Goal: Task Accomplishment & Management: Use online tool/utility

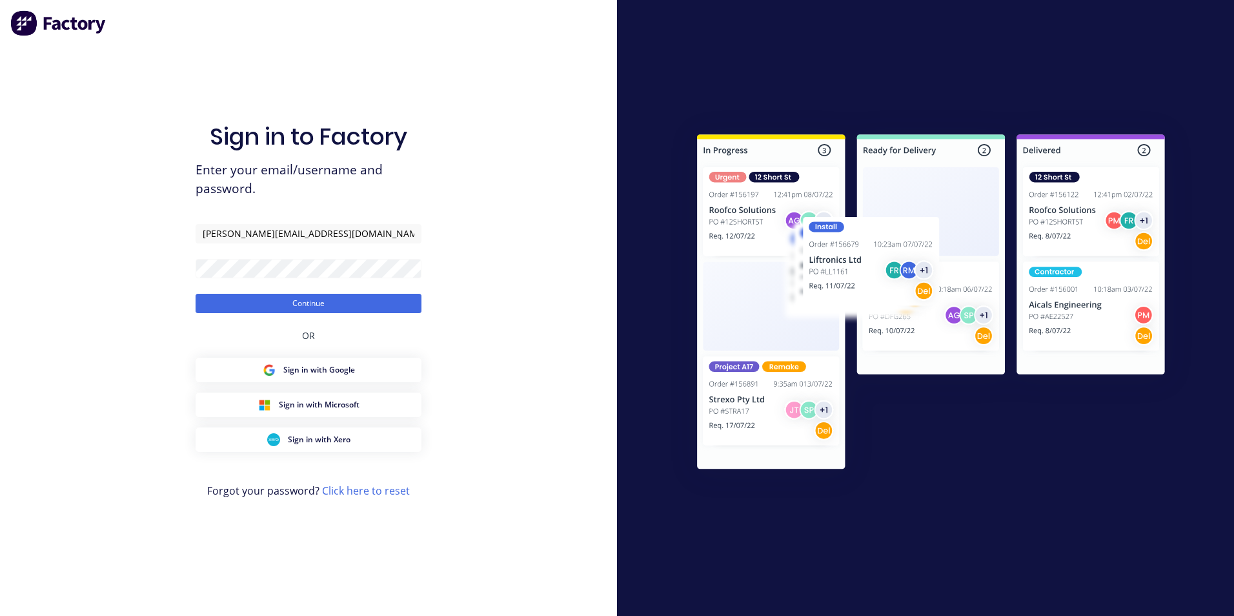
click at [263, 311] on button "Continue" at bounding box center [309, 303] width 226 height 19
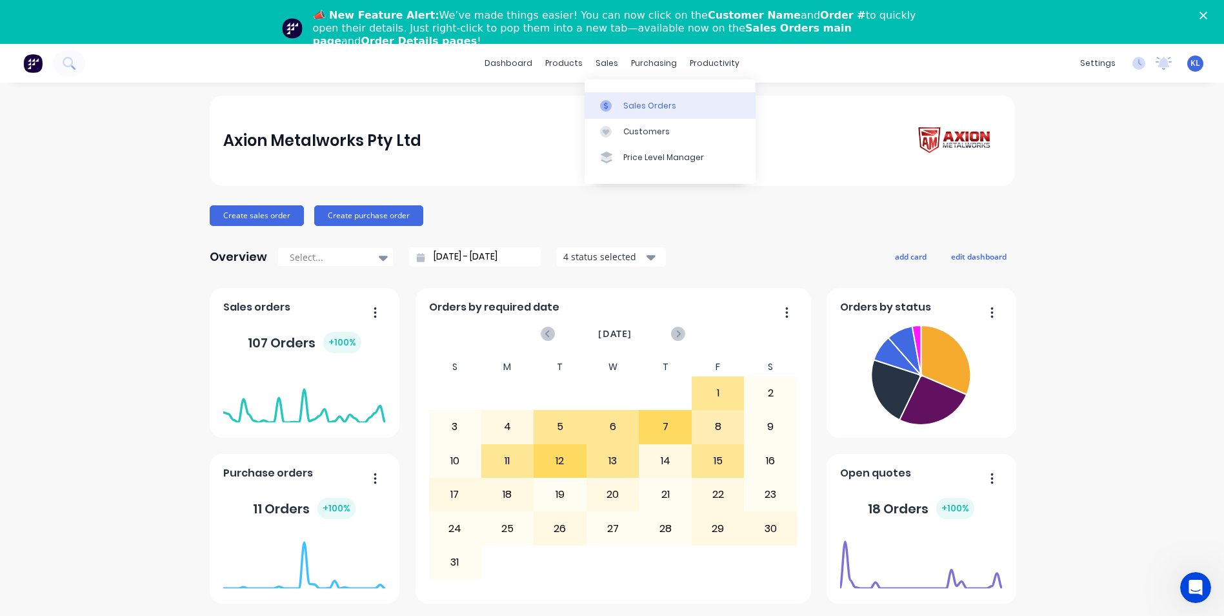
click at [619, 95] on link "Sales Orders" at bounding box center [670, 105] width 171 height 26
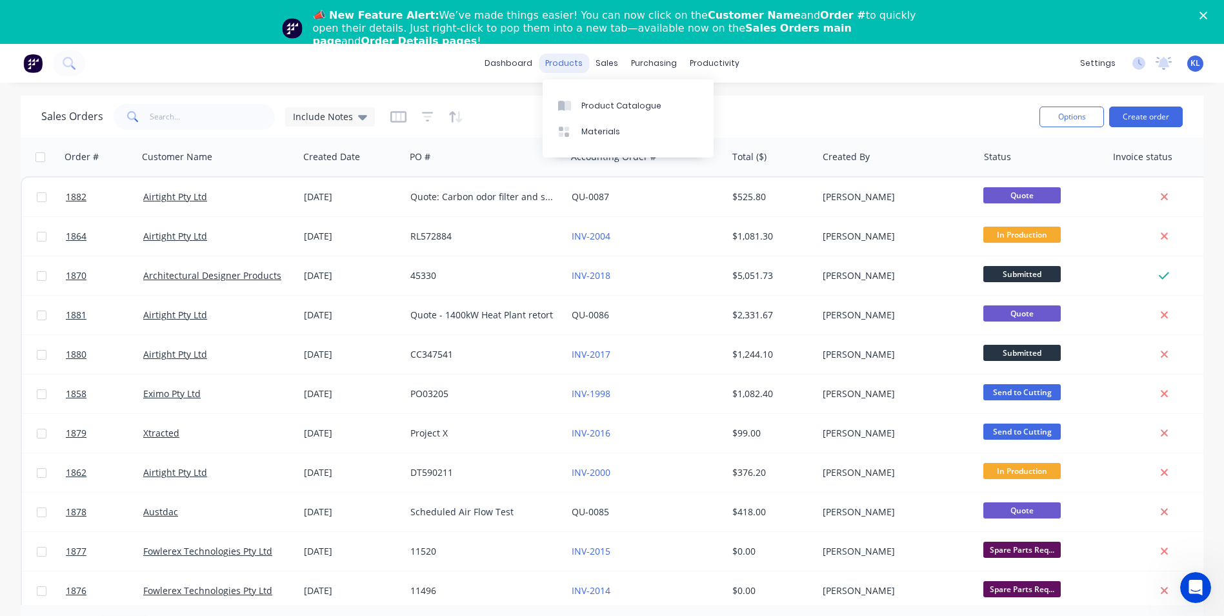
click at [571, 59] on div "products" at bounding box center [564, 63] width 50 height 19
click at [599, 93] on link "Product Catalogue" at bounding box center [628, 105] width 171 height 26
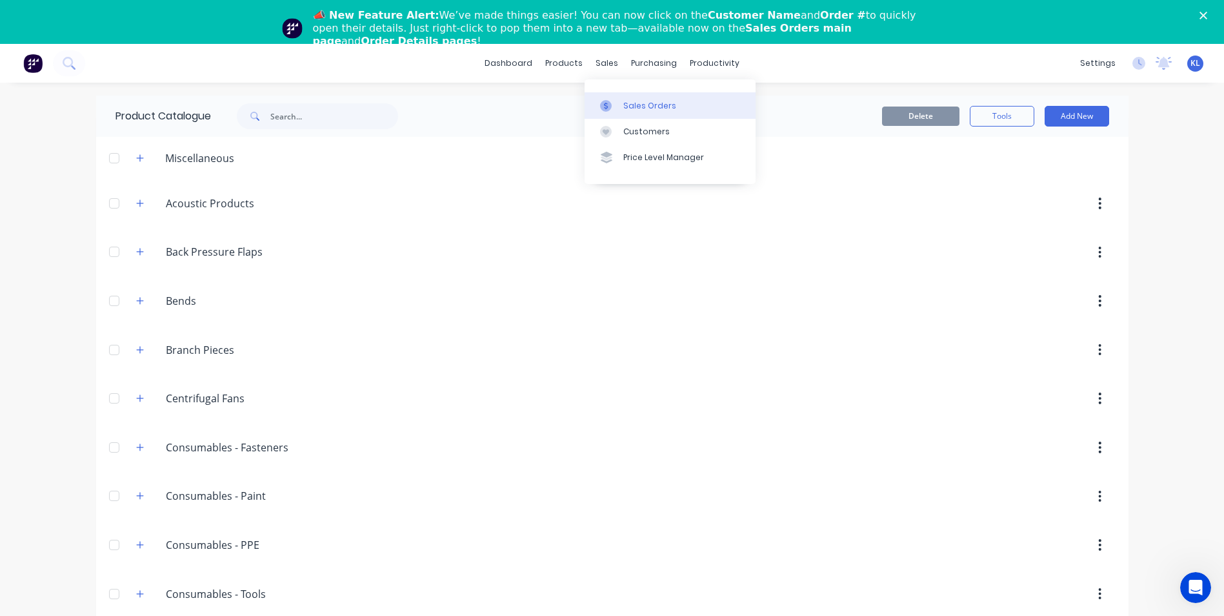
click at [669, 107] on div "Sales Orders" at bounding box center [649, 106] width 53 height 12
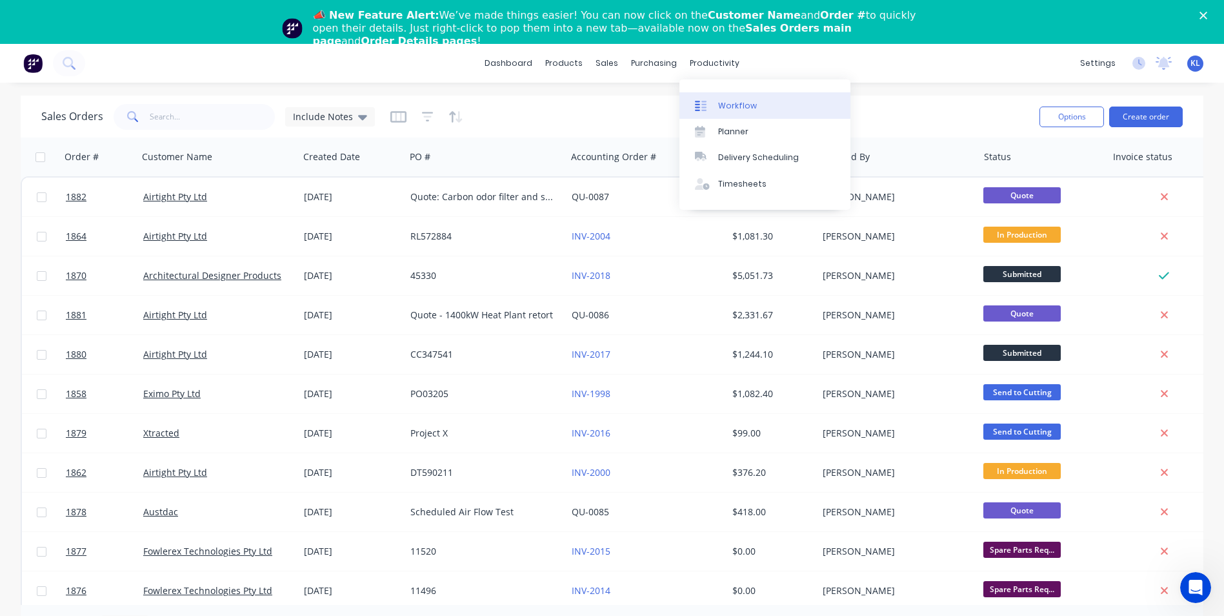
click at [724, 110] on div "Workflow" at bounding box center [737, 106] width 39 height 12
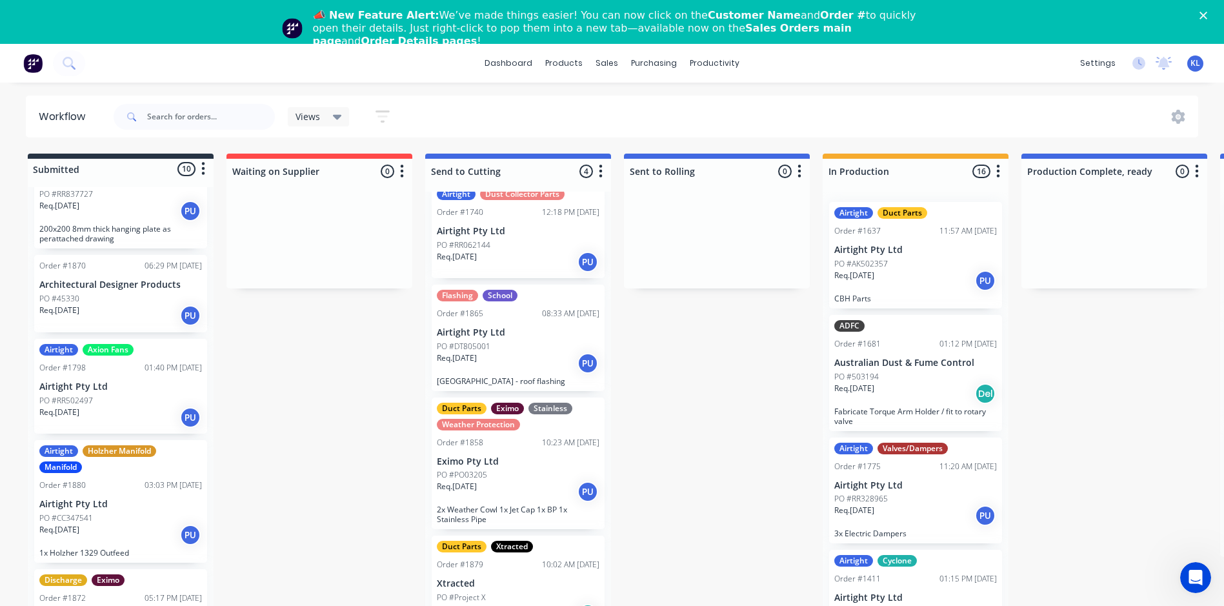
scroll to position [645, 0]
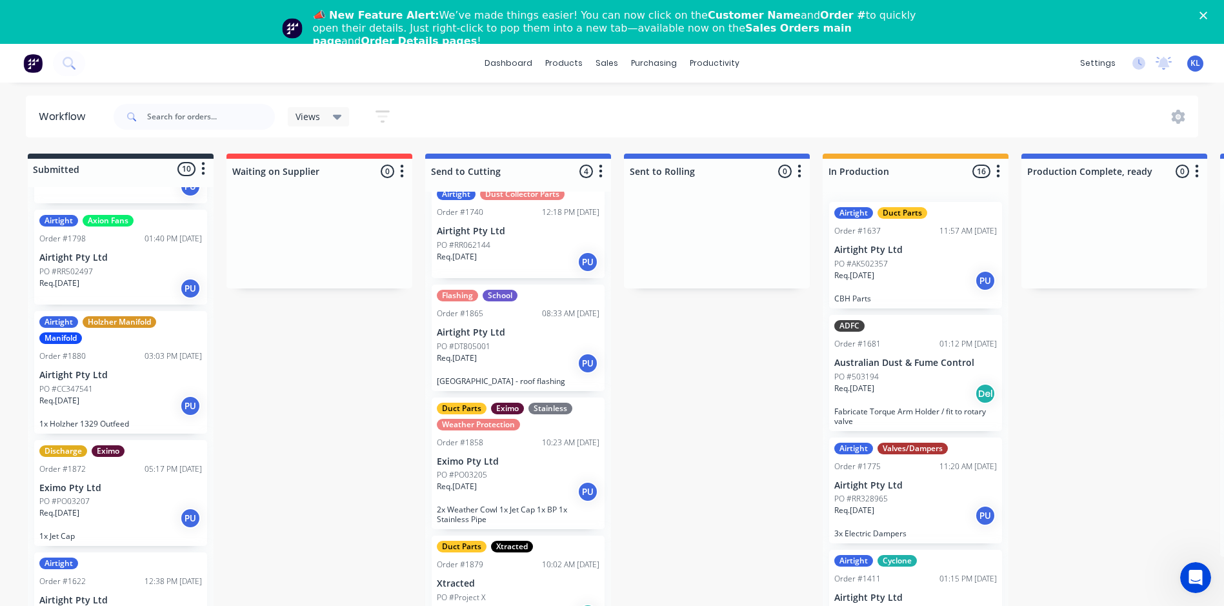
click at [497, 496] on div "Req. [DATE] PU" at bounding box center [518, 492] width 163 height 22
